Goal: Transaction & Acquisition: Purchase product/service

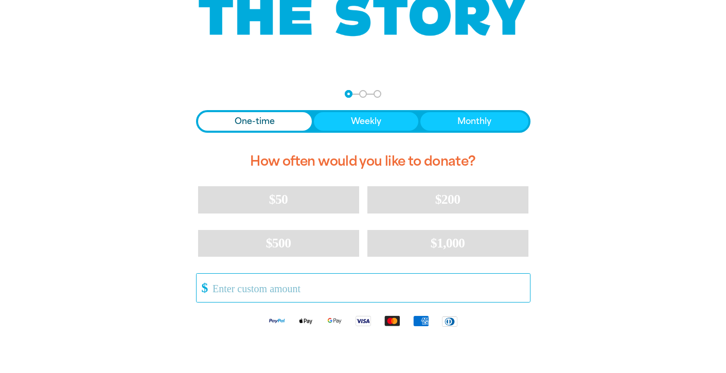
click at [406, 294] on input "Other Amount" at bounding box center [367, 288] width 324 height 28
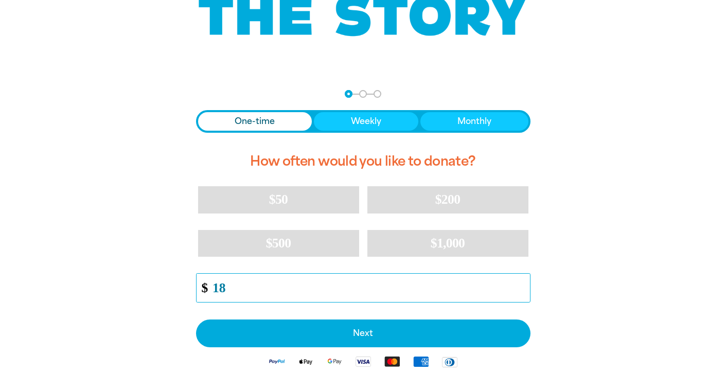
scroll to position [222, 0]
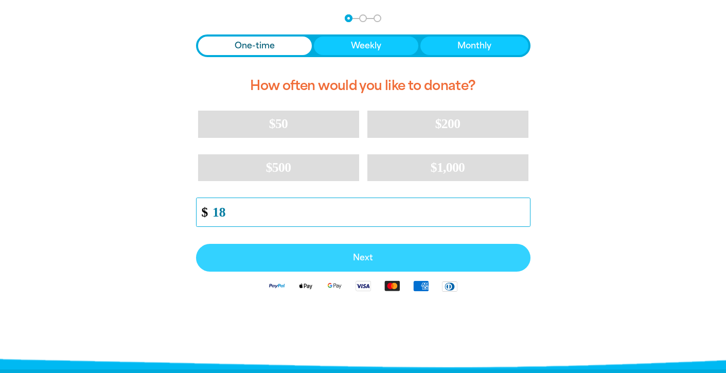
type input "18"
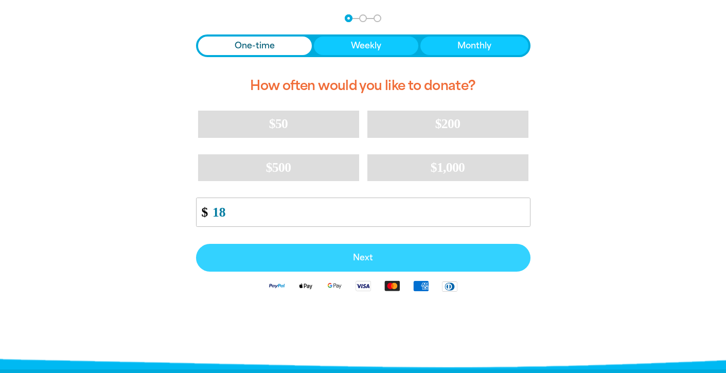
click at [401, 266] on button "Next" at bounding box center [363, 258] width 335 height 28
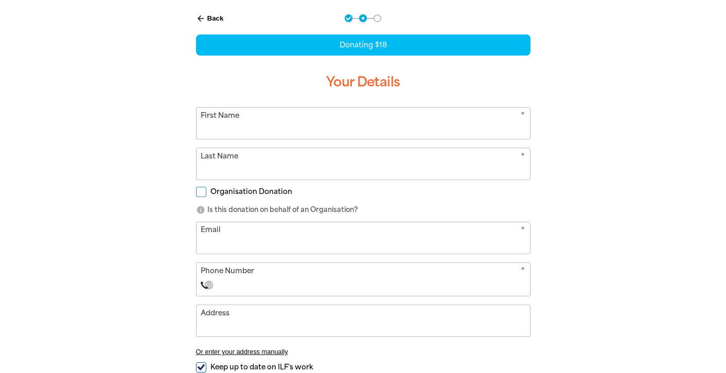
click at [352, 136] on input "First Name" at bounding box center [364, 123] width 334 height 31
type input "[PERSON_NAME]"
type input "Dong"
click at [201, 189] on input "Organisation Donation" at bounding box center [201, 192] width 10 height 10
checkbox input "true"
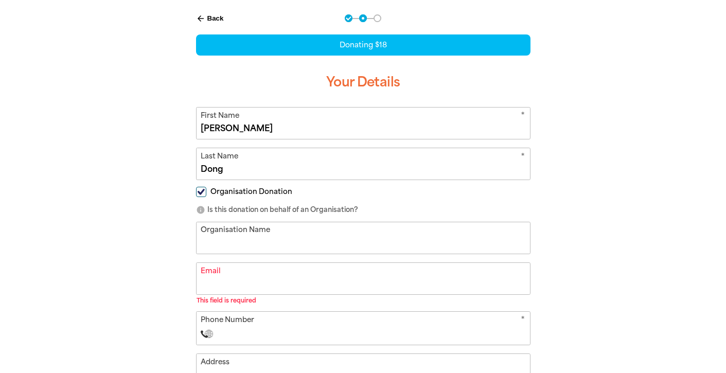
click at [221, 246] on input "Organisation Name" at bounding box center [364, 237] width 334 height 31
type input "Monash Law Students' Society"
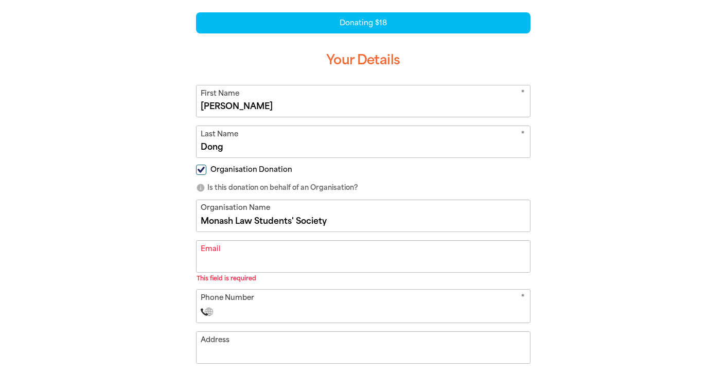
scroll to position [244, 0]
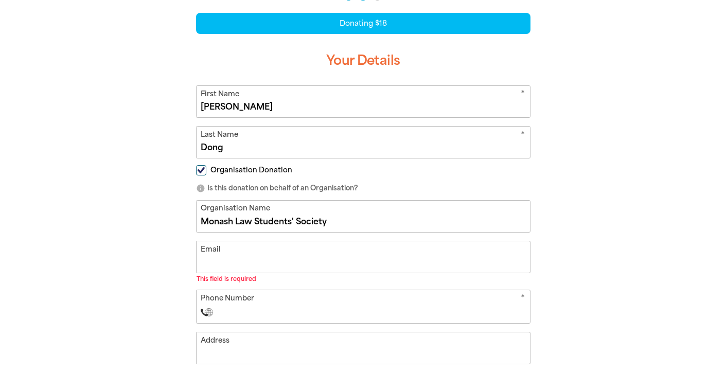
click at [247, 269] on input "Email" at bounding box center [364, 256] width 334 height 31
type input "[EMAIL_ADDRESS][DOMAIN_NAME]"
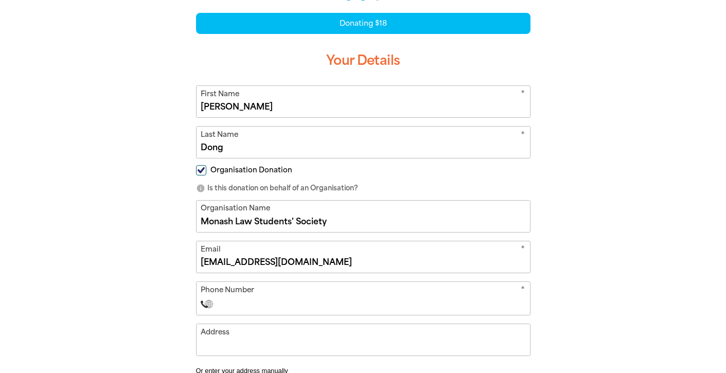
click at [269, 312] on div "* Phone Number International [GEOGRAPHIC_DATA] [GEOGRAPHIC_DATA] [GEOGRAPHIC_DA…" at bounding box center [363, 299] width 335 height 34
click at [260, 303] on input "Phone Number" at bounding box center [373, 304] width 304 height 12
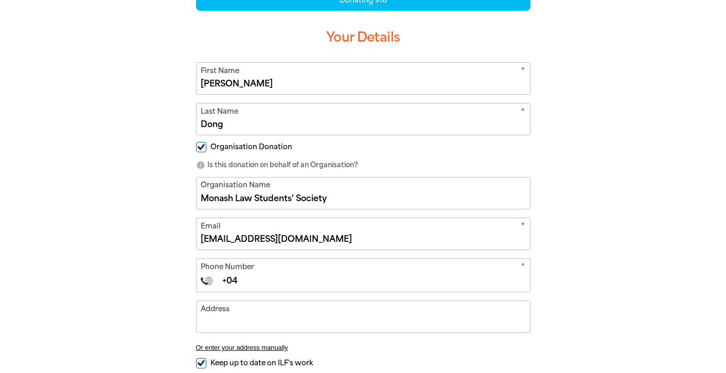
type input "[PHONE_NUMBER]"
click at [233, 283] on input "[PHONE_NUMBER]" at bounding box center [373, 281] width 304 height 12
select select "AT"
type input "[PHONE_NUMBER]"
select select "NZ"
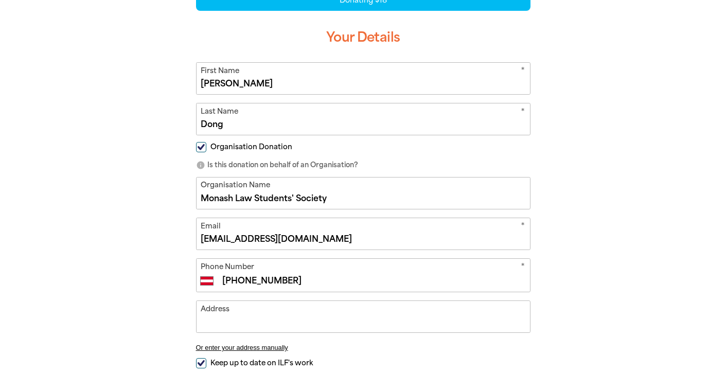
type input "[PHONE_NUMBER]"
select select "AU"
type input "[PHONE_NUMBER]"
click at [257, 323] on input "Address" at bounding box center [364, 316] width 334 height 31
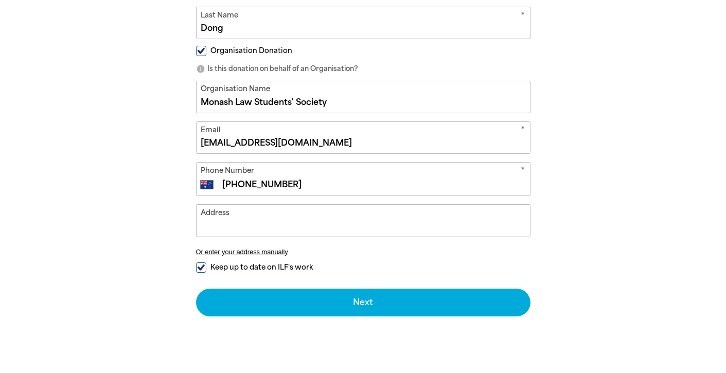
scroll to position [378, 0]
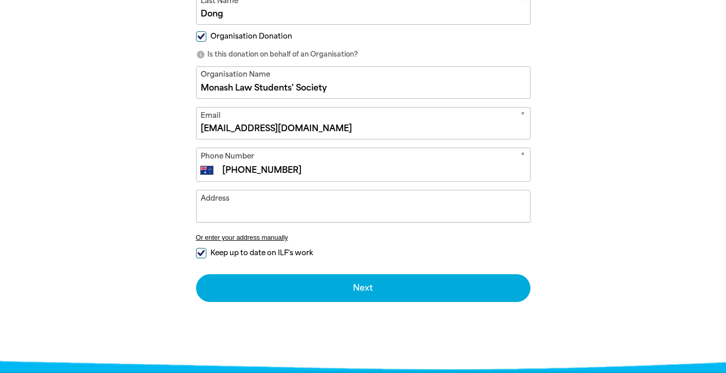
click at [197, 255] on input "Keep up to date on ILF's work" at bounding box center [201, 253] width 10 height 10
checkbox input "false"
click at [219, 219] on input "Address" at bounding box center [364, 205] width 334 height 31
paste input "15 Ancora Imparo Way (Ground Floor)"
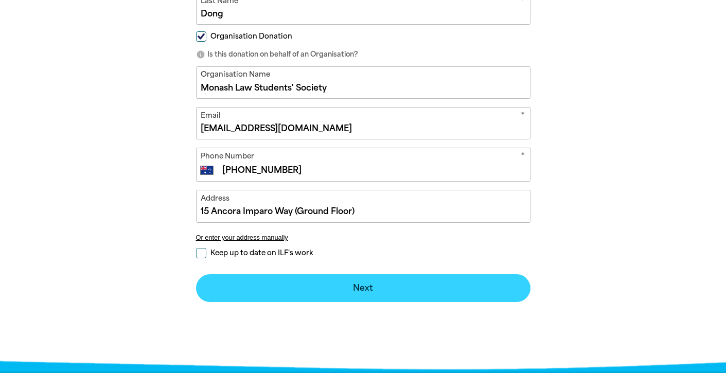
type input "15 Ancora Imparo Way (Ground Floor)"
click at [279, 289] on button "Next chevron_right" at bounding box center [363, 288] width 335 height 28
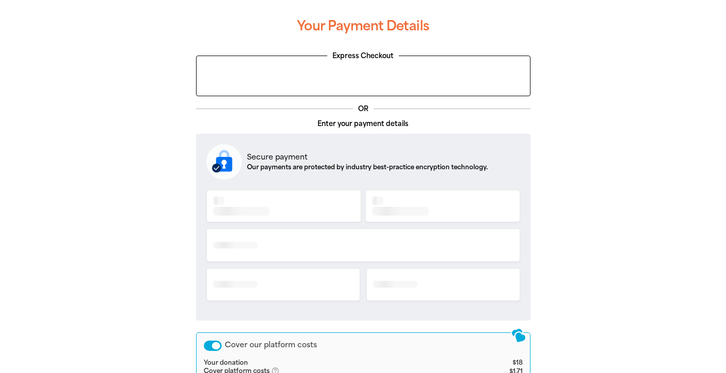
scroll to position [263, 0]
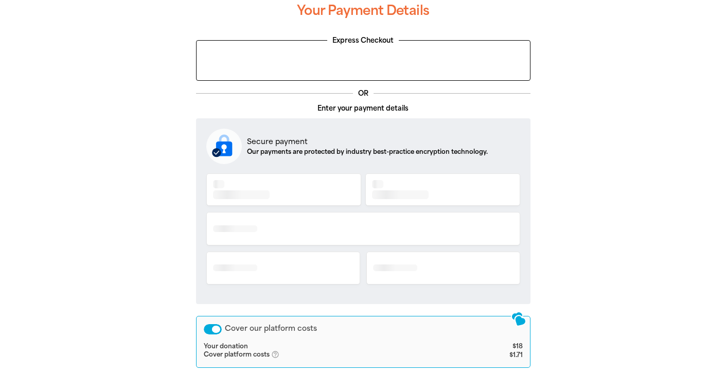
click at [288, 185] on div at bounding box center [363, 232] width 314 height 123
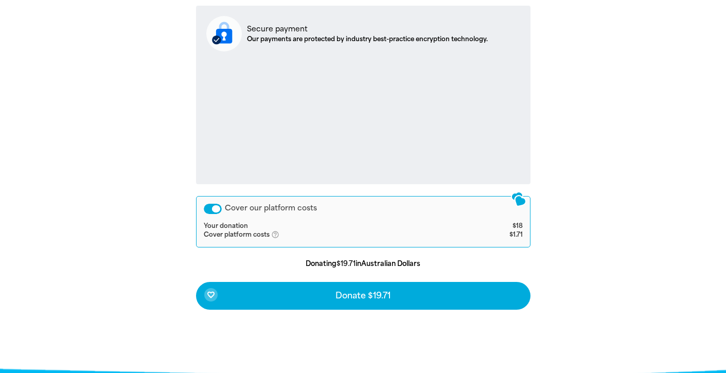
scroll to position [377, 0]
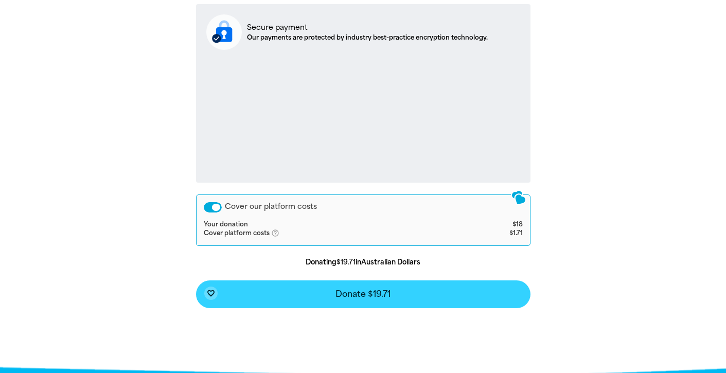
click at [360, 295] on span "Donate $19.71" at bounding box center [363, 294] width 55 height 8
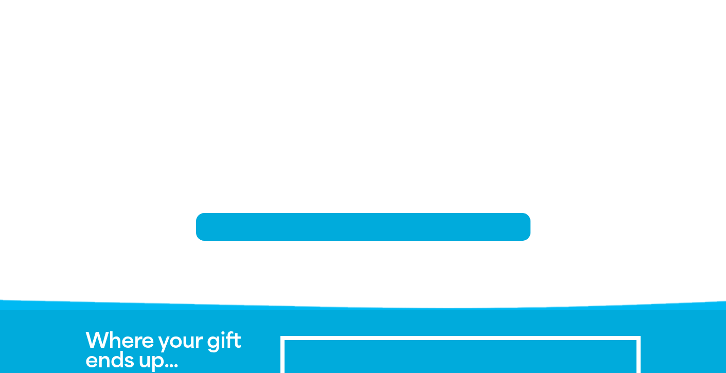
scroll to position [213, 0]
